Goal: Task Accomplishment & Management: Manage account settings

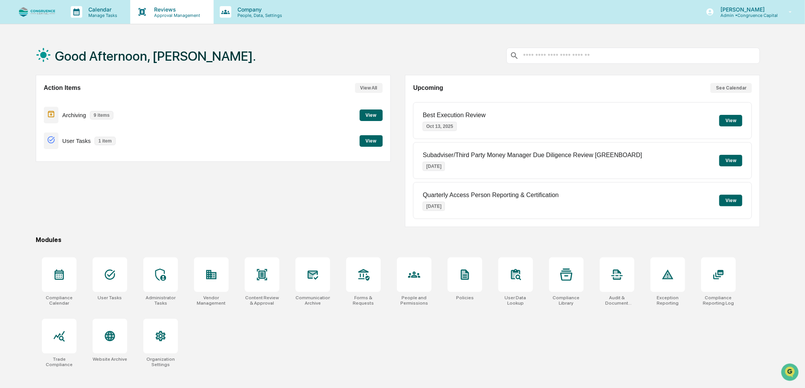
click at [168, 13] on p "Approval Management" at bounding box center [176, 15] width 56 height 5
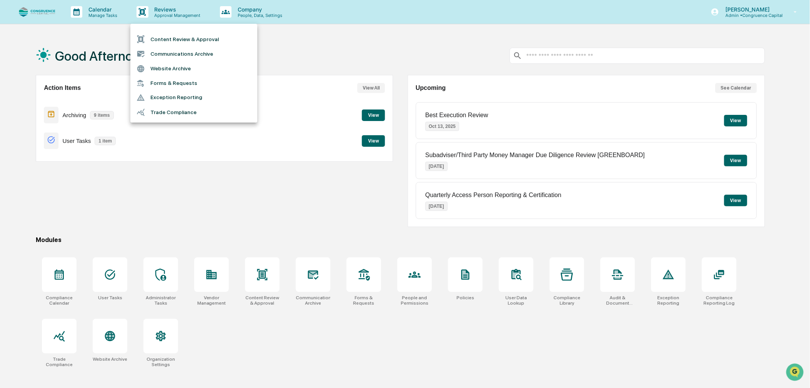
click at [169, 86] on li "Forms & Requests" at bounding box center [193, 83] width 127 height 14
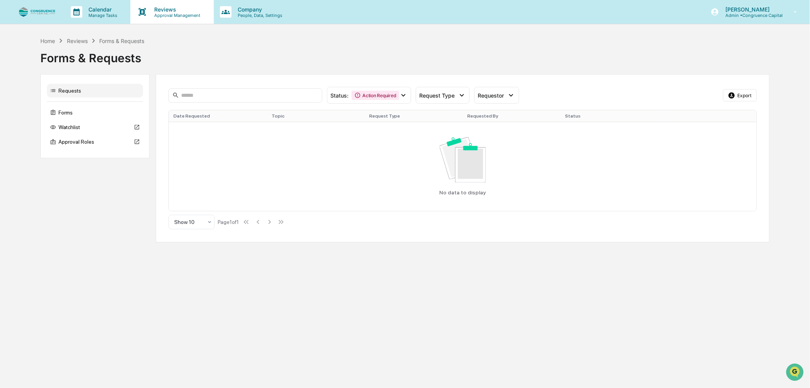
click at [154, 17] on p "Approval Management" at bounding box center [176, 15] width 56 height 5
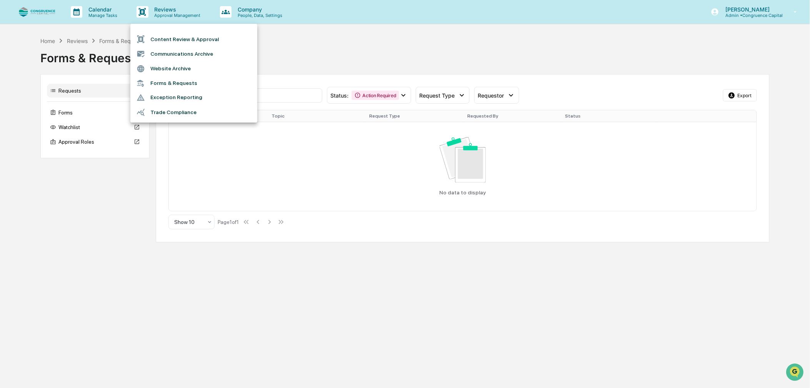
click at [372, 47] on div at bounding box center [405, 194] width 810 height 388
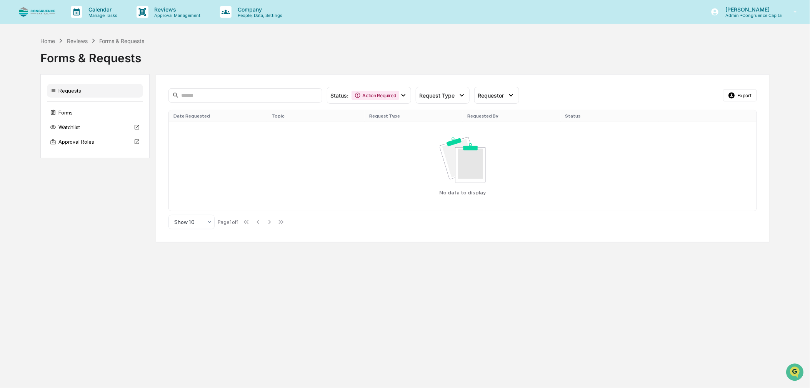
click at [77, 96] on div "Requests" at bounding box center [95, 91] width 96 height 14
click at [370, 99] on div "Action Required" at bounding box center [374, 95] width 47 height 9
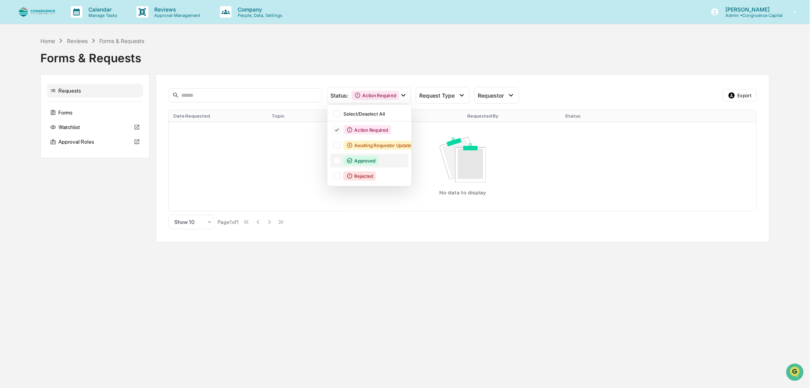
click at [336, 160] on div at bounding box center [336, 160] width 7 height 7
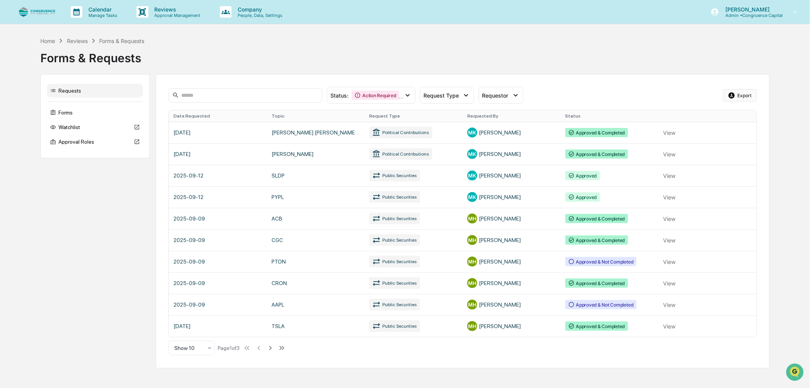
click at [737, 96] on button "Export" at bounding box center [740, 95] width 34 height 12
click at [771, 129] on div "Home Reviews Forms & Requests Forms & Requests Requests Forms Watchlist Approva…" at bounding box center [405, 203] width 810 height 332
drag, startPoint x: 103, startPoint y: 12, endPoint x: 78, endPoint y: 2, distance: 25.9
click at [78, 2] on div "Calendar Manage Tasks" at bounding box center [98, 12] width 66 height 24
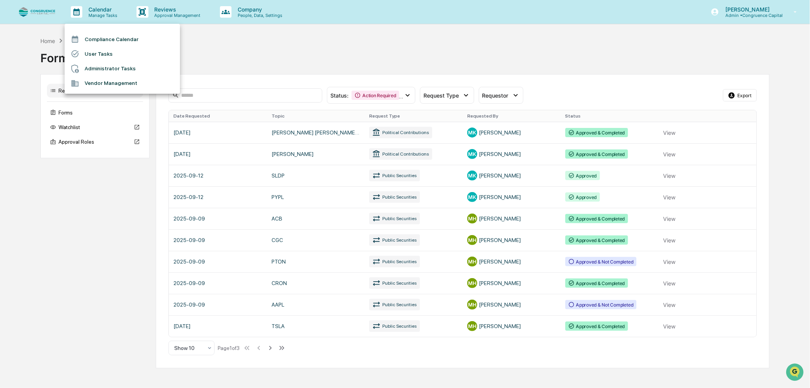
click at [226, 58] on div at bounding box center [405, 194] width 810 height 388
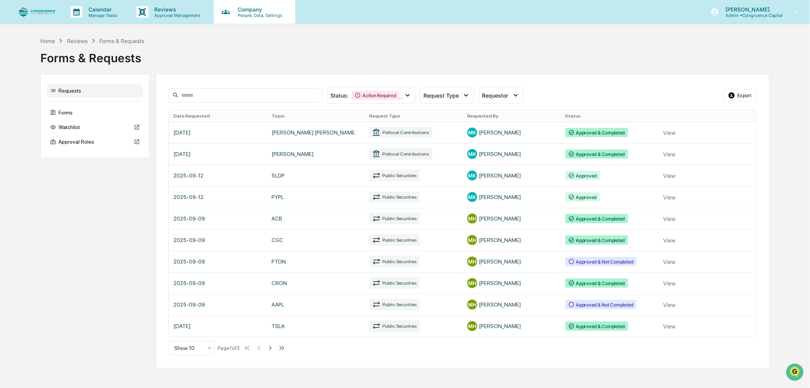
drag, startPoint x: 240, startPoint y: 8, endPoint x: 227, endPoint y: 10, distance: 13.3
click at [227, 10] on icon at bounding box center [226, 12] width 12 height 12
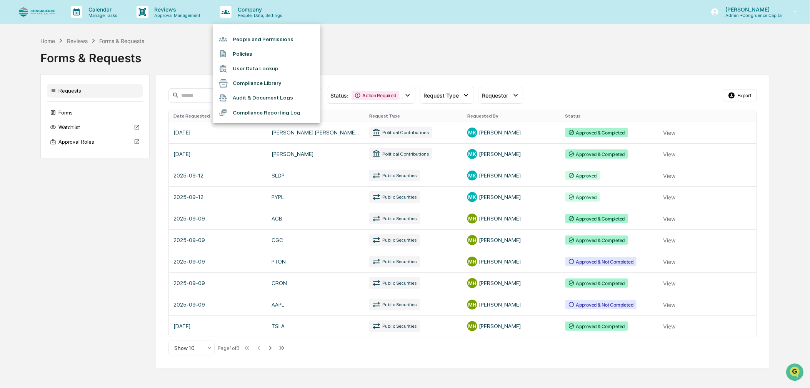
click at [255, 68] on li "User Data Lookup" at bounding box center [267, 69] width 108 height 15
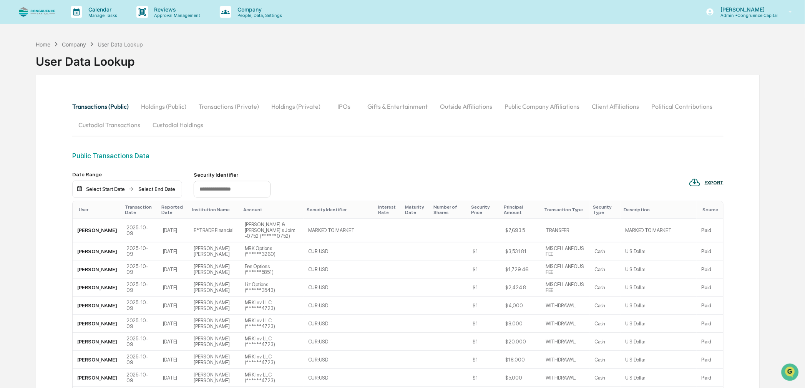
click at [129, 190] on img at bounding box center [131, 189] width 6 height 6
click at [113, 186] on div "Select Start Date Select End Date" at bounding box center [127, 190] width 110 height 18
click at [115, 190] on div "Select Start Date" at bounding box center [105, 189] width 42 height 6
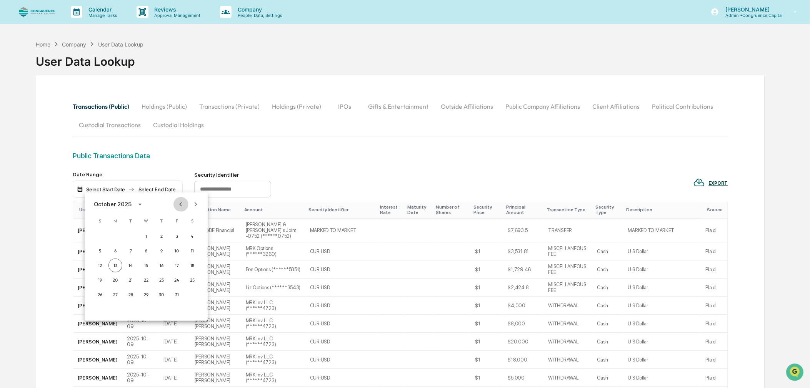
click at [180, 203] on icon "Previous month" at bounding box center [180, 204] width 8 height 8
click at [179, 203] on icon "Previous month" at bounding box center [180, 204] width 8 height 8
click at [178, 203] on icon "Previous month" at bounding box center [180, 204] width 8 height 8
click at [196, 205] on icon "Next month" at bounding box center [196, 204] width 3 height 4
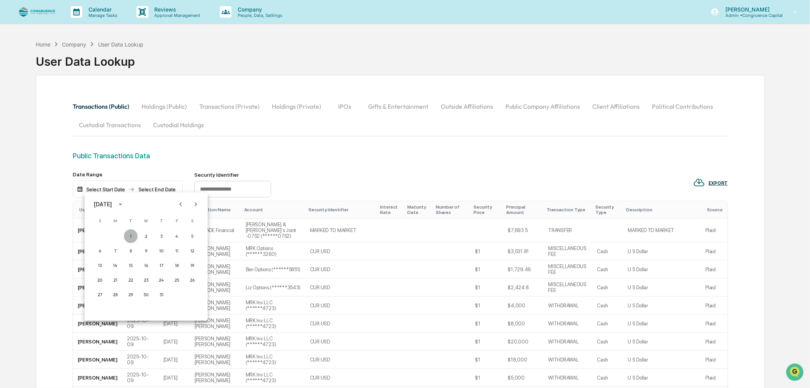
click at [131, 238] on button "1" at bounding box center [131, 236] width 14 height 14
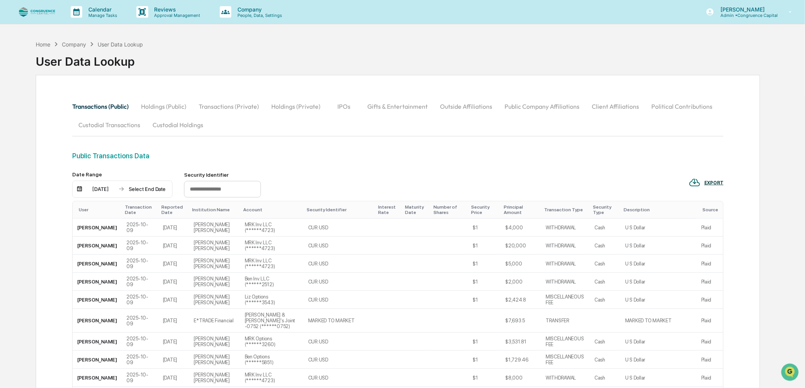
click at [149, 185] on div "[DATE] Select End Date" at bounding box center [122, 190] width 100 height 18
click at [149, 191] on div "Select End Date" at bounding box center [147, 189] width 42 height 6
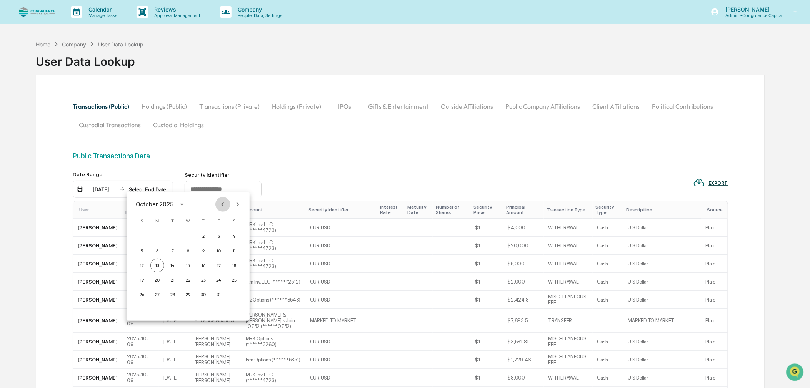
click at [220, 203] on icon "Previous month" at bounding box center [222, 204] width 8 height 8
click at [172, 293] on button "30" at bounding box center [173, 295] width 14 height 14
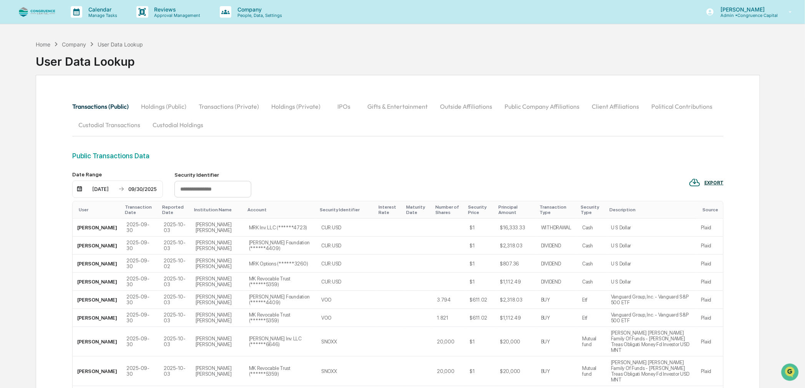
click at [719, 185] on div "EXPORT" at bounding box center [714, 182] width 19 height 5
click at [718, 200] on p "csv (excel)" at bounding box center [726, 204] width 27 height 8
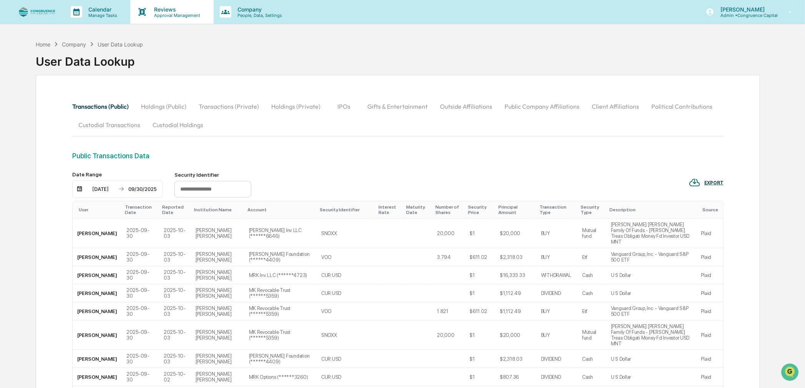
drag, startPoint x: 155, startPoint y: 12, endPoint x: 144, endPoint y: 11, distance: 10.8
click at [144, 11] on icon at bounding box center [142, 12] width 7 height 8
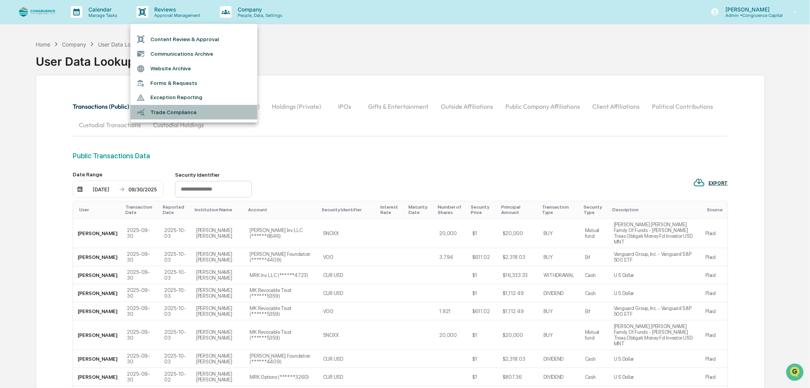
click at [163, 110] on li "Trade Compliance" at bounding box center [193, 112] width 127 height 15
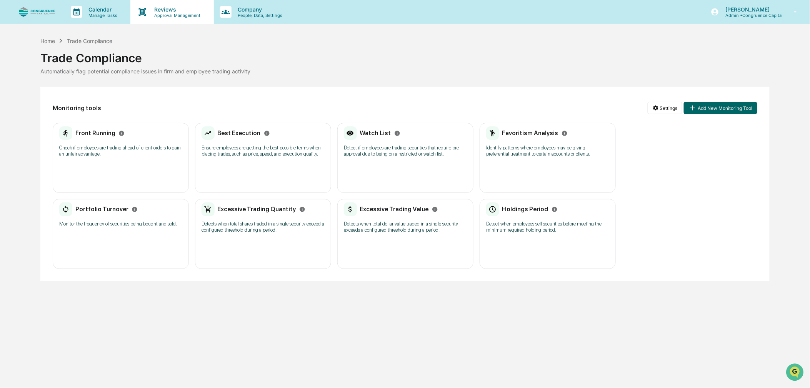
click at [168, 14] on p "Approval Management" at bounding box center [176, 15] width 56 height 5
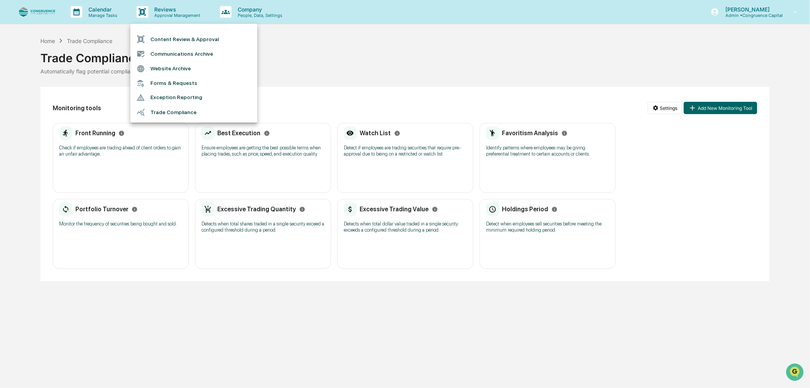
click at [167, 86] on li "Forms & Requests" at bounding box center [193, 83] width 127 height 14
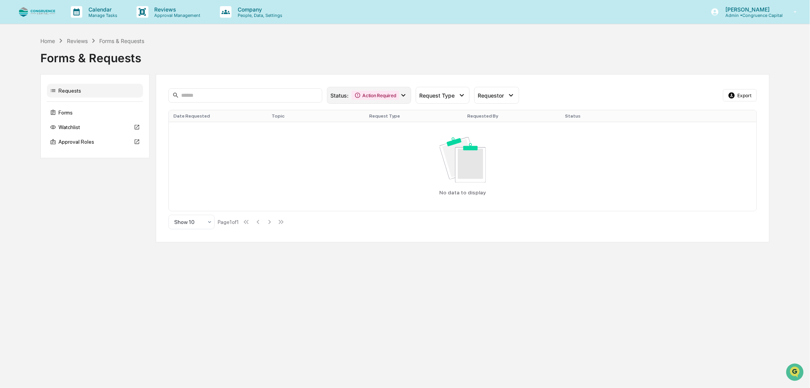
click at [401, 98] on icon at bounding box center [403, 95] width 8 height 8
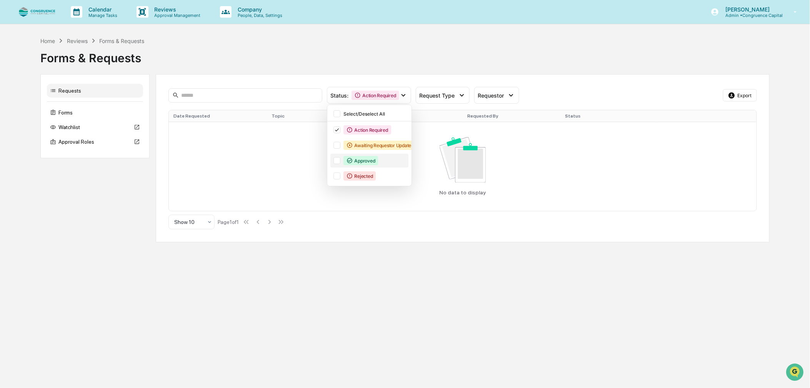
click at [338, 160] on div at bounding box center [336, 160] width 7 height 7
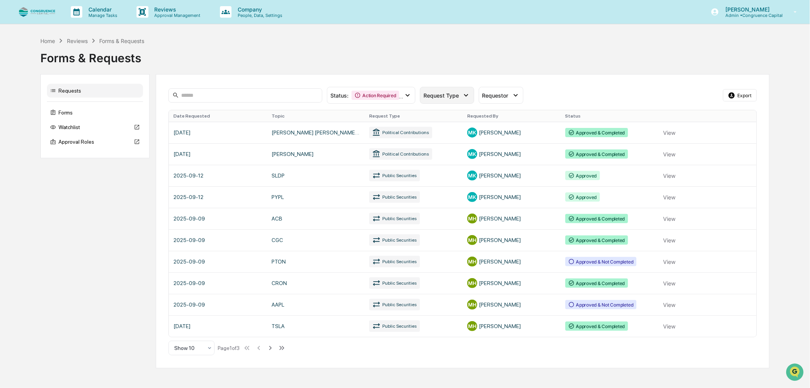
click at [447, 98] on span "Request Type" at bounding box center [440, 95] width 35 height 7
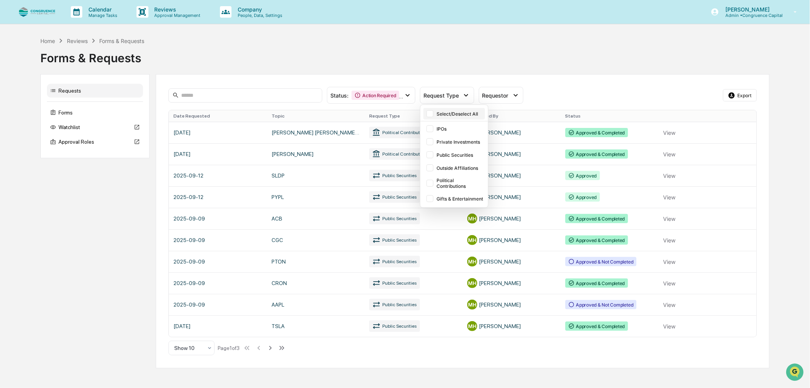
click at [426, 115] on div at bounding box center [429, 113] width 7 height 7
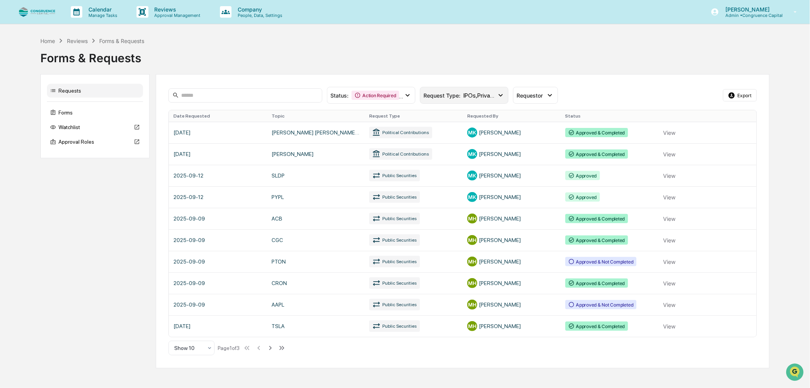
click at [438, 96] on span "Request Type :" at bounding box center [441, 95] width 37 height 7
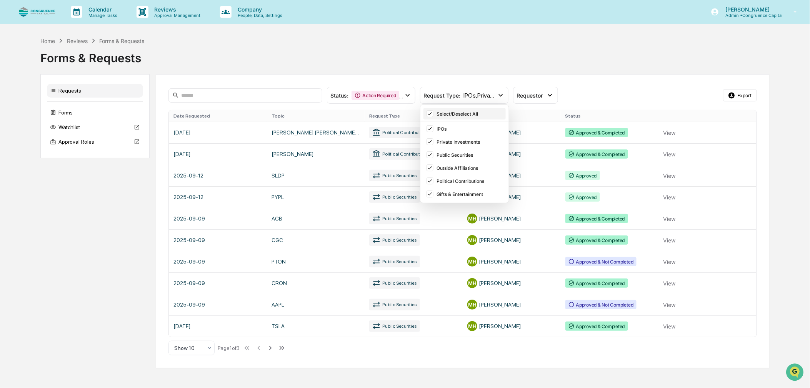
click at [431, 112] on icon at bounding box center [430, 113] width 8 height 5
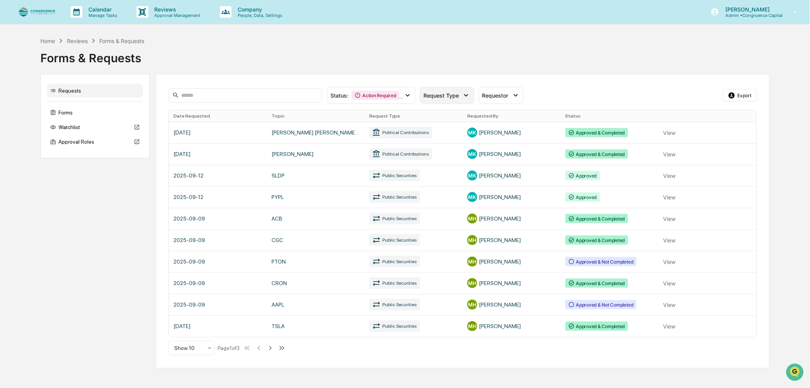
click at [439, 98] on span "Request Type" at bounding box center [440, 95] width 35 height 7
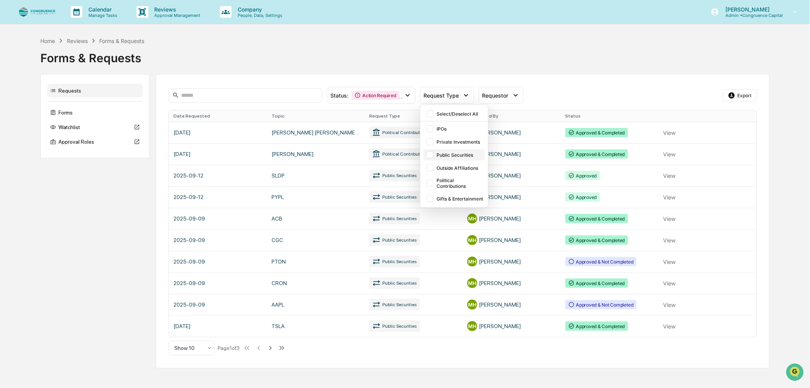
click at [433, 156] on div at bounding box center [429, 154] width 7 height 7
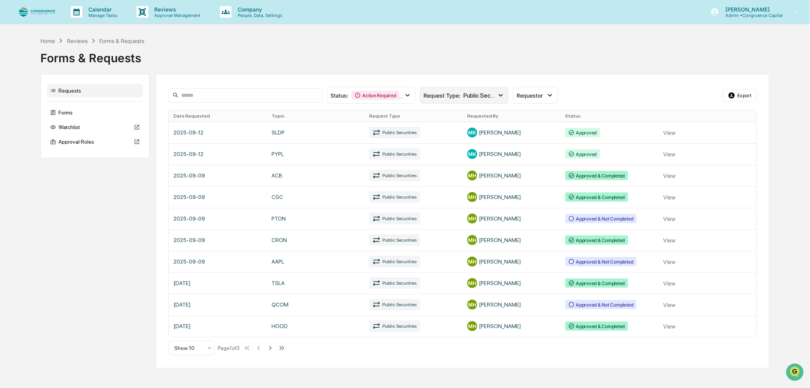
click at [458, 97] on span "Request Type :" at bounding box center [441, 95] width 37 height 7
click at [741, 95] on button "Export" at bounding box center [740, 95] width 34 height 12
